Goal: Find contact information: Find contact information

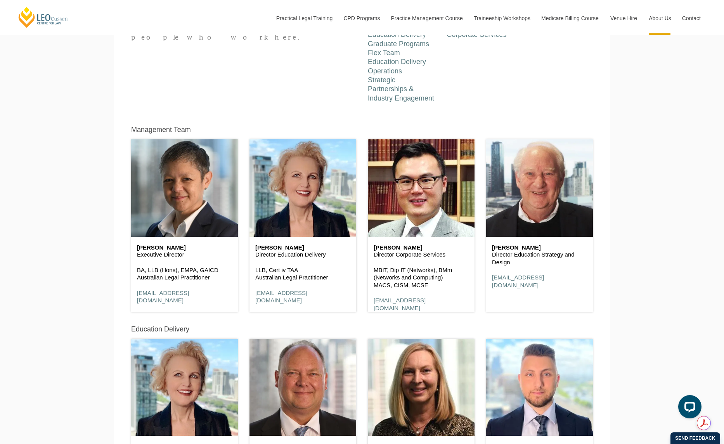
scroll to position [391, 0]
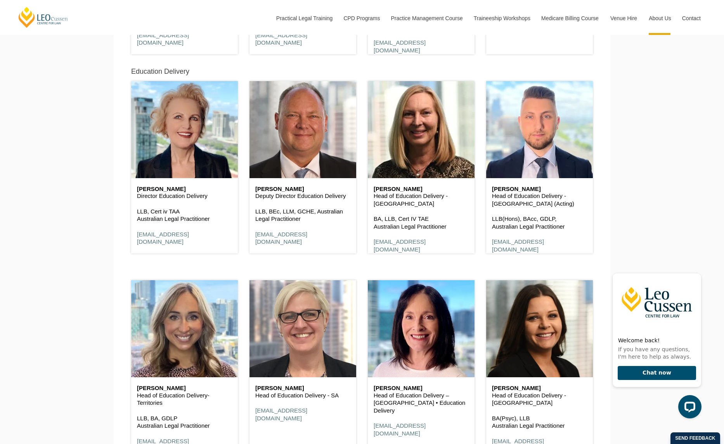
scroll to position [624, 0]
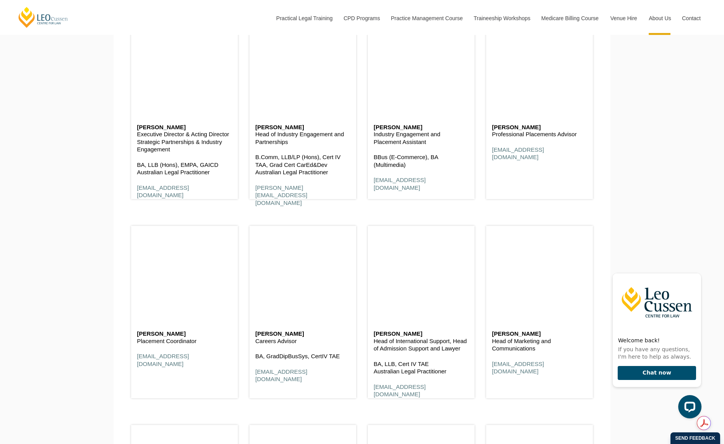
scroll to position [3186, 0]
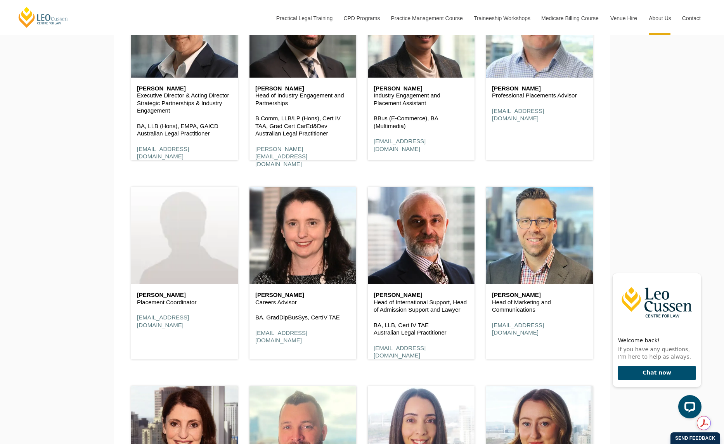
click at [168, 294] on h6 "Aliya Cook" at bounding box center [184, 295] width 95 height 7
copy div "Aliya Cook"
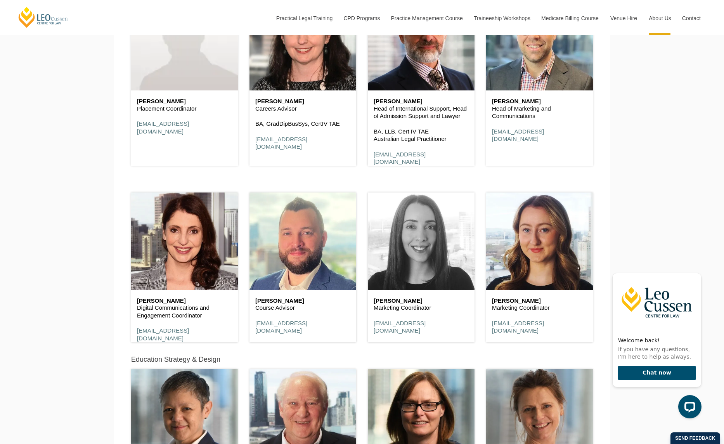
scroll to position [3380, 0]
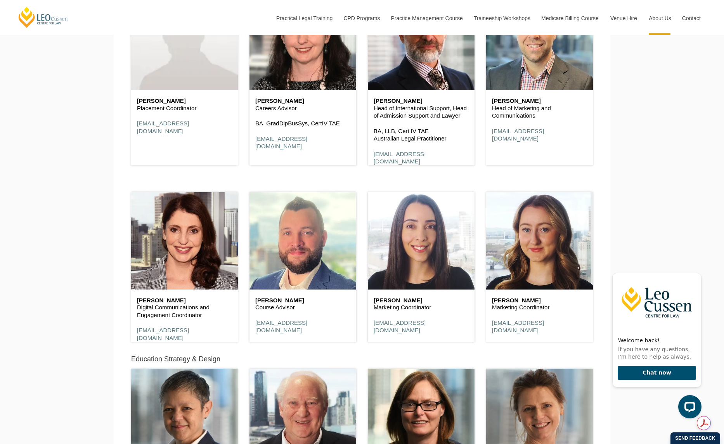
click at [517, 302] on h6 "Sophie Quinn" at bounding box center [539, 300] width 95 height 7
copy div "Sophie Quinn"
drag, startPoint x: 676, startPoint y: 233, endPoint x: 672, endPoint y: 234, distance: 4.0
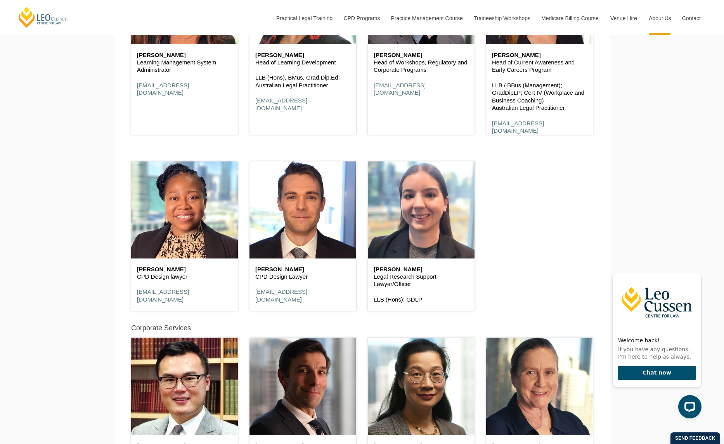
scroll to position [4001, 0]
drag, startPoint x: 631, startPoint y: 239, endPoint x: 622, endPoint y: 238, distance: 9.4
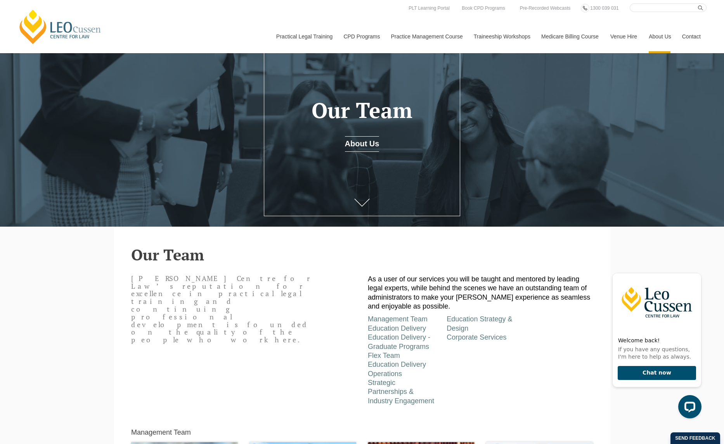
scroll to position [49, 0]
